Goal: Task Accomplishment & Management: Use online tool/utility

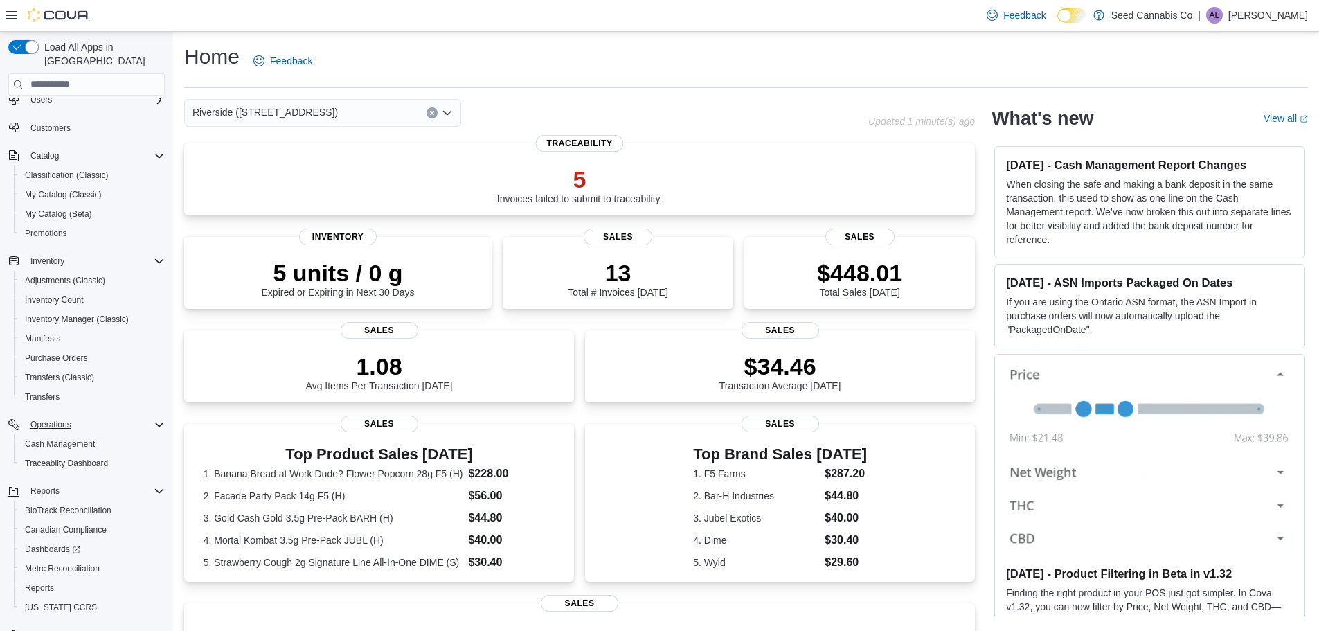
scroll to position [64, 0]
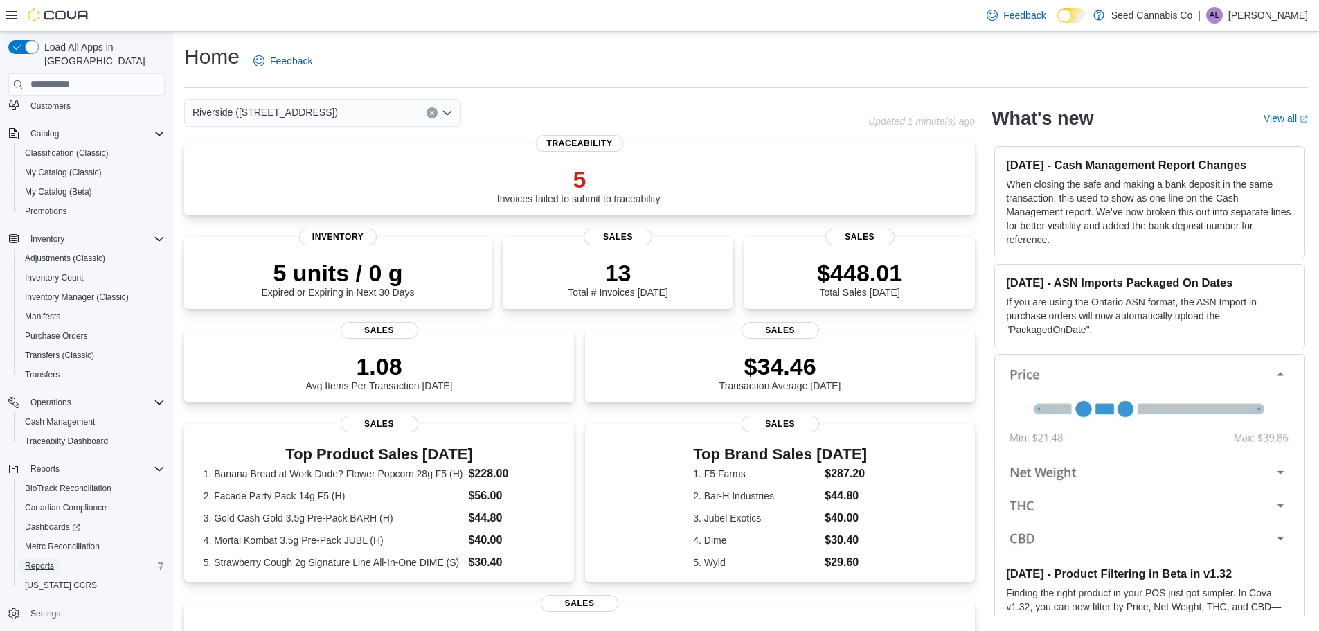
click at [40, 560] on span "Reports" at bounding box center [39, 565] width 29 height 11
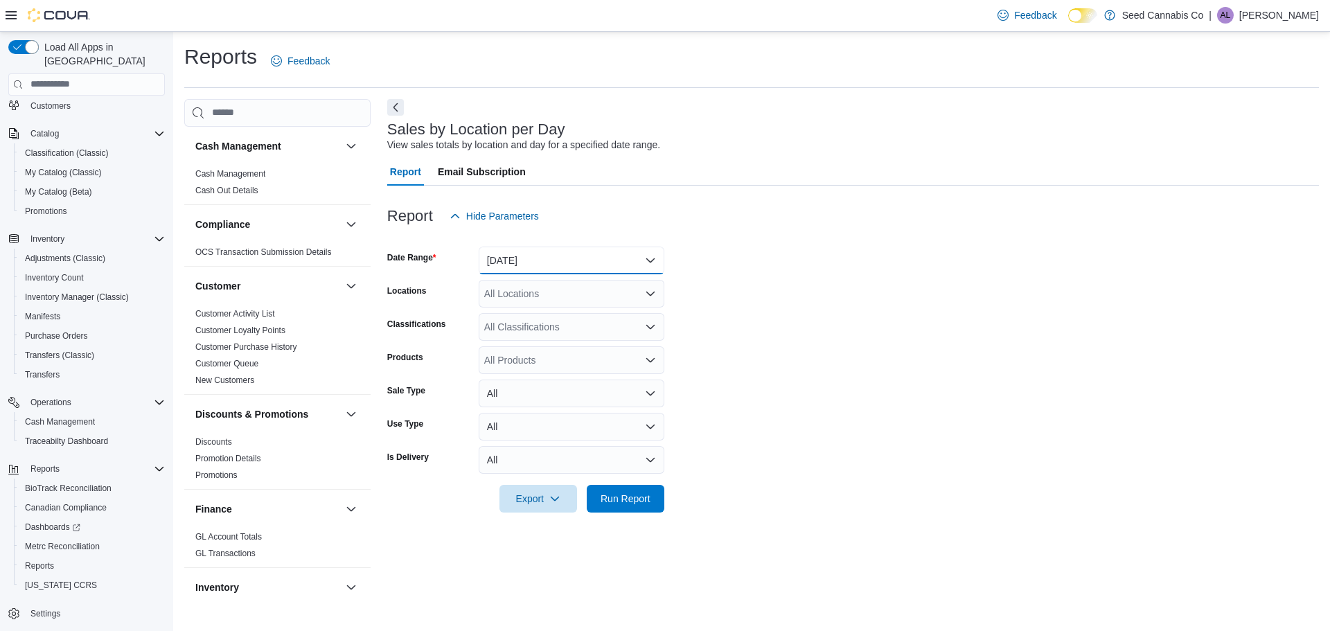
click at [531, 263] on button "[DATE]" at bounding box center [572, 261] width 186 height 28
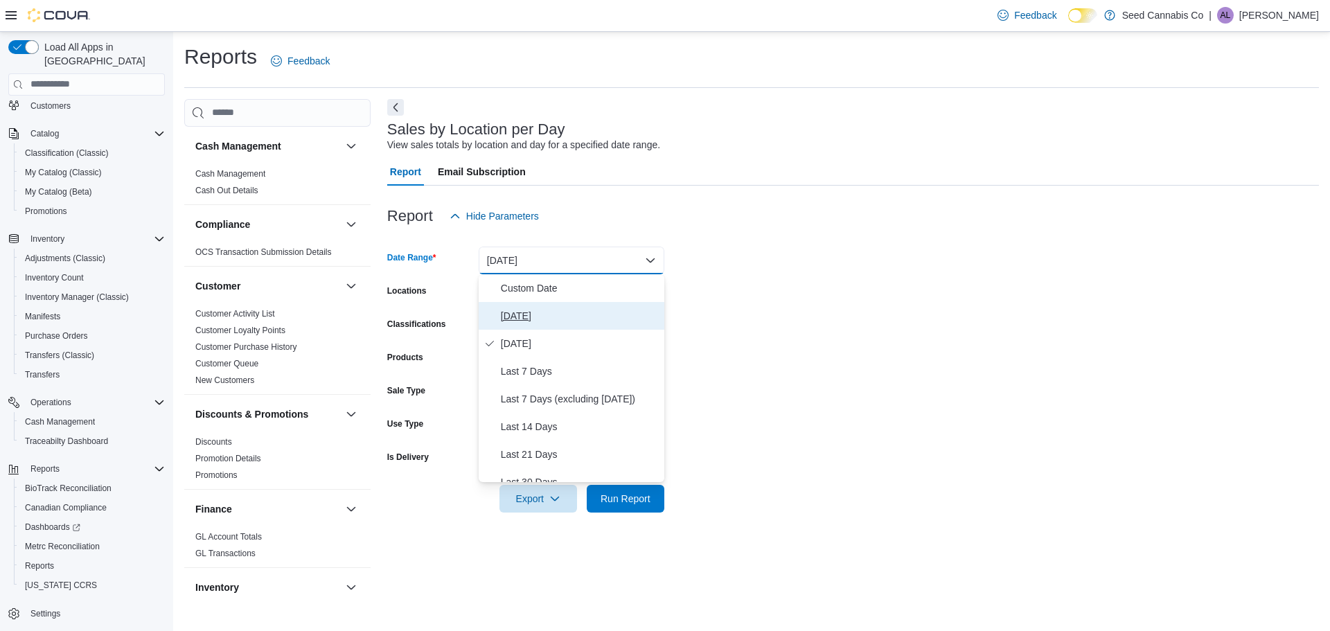
click at [522, 314] on span "[DATE]" at bounding box center [580, 316] width 158 height 17
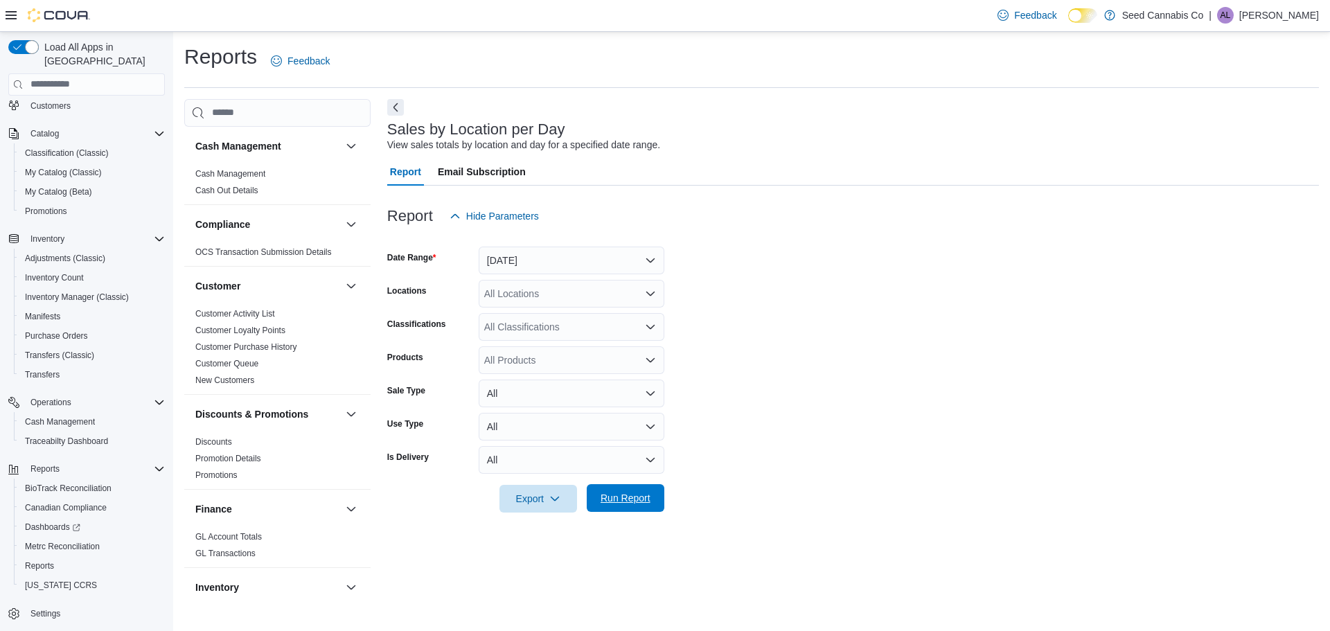
click at [642, 500] on span "Run Report" at bounding box center [625, 498] width 50 height 14
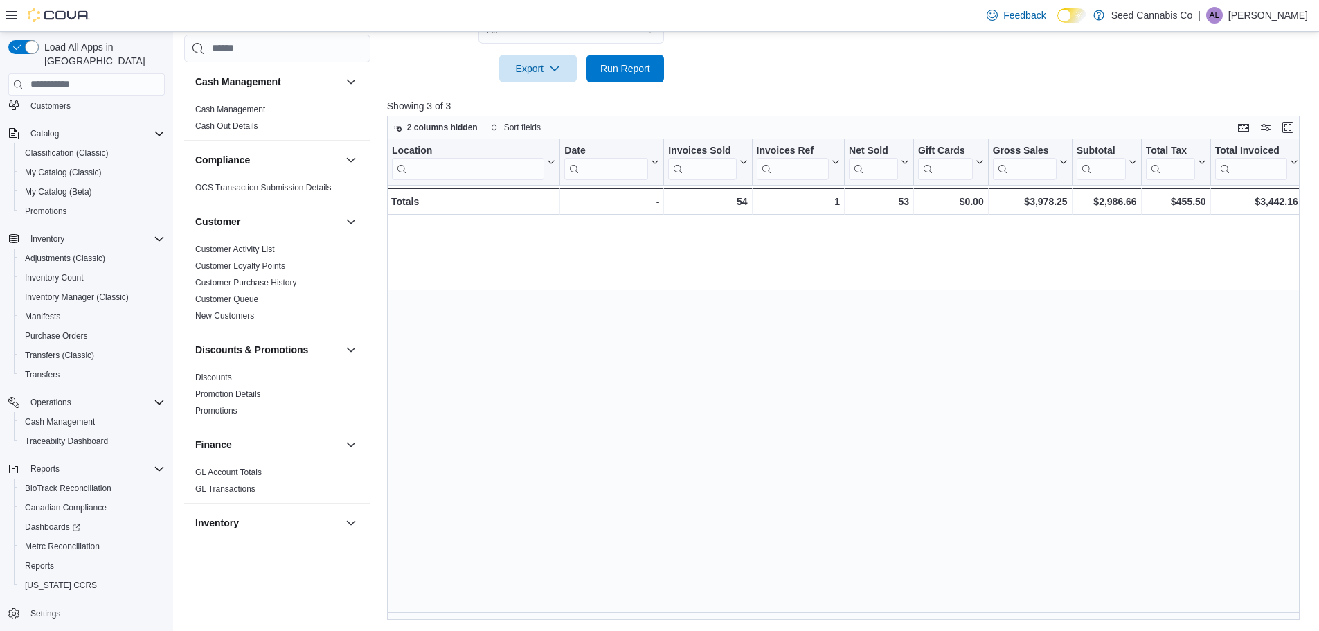
scroll to position [0, 1691]
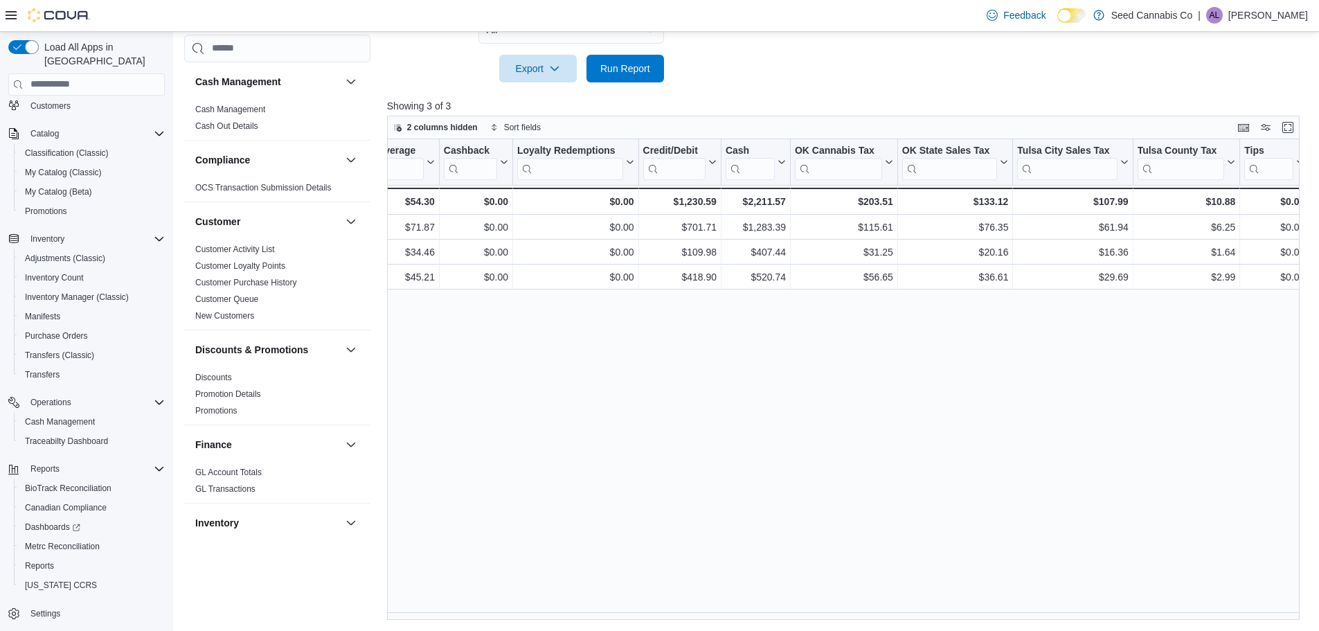
click at [0, 561] on div "Load All Apps in New Hub Home Users Customers Catalog Classification (Classic) …" at bounding box center [86, 335] width 173 height 606
click at [634, 75] on span "Run Report" at bounding box center [625, 68] width 61 height 28
